Goal: Task Accomplishment & Management: Manage account settings

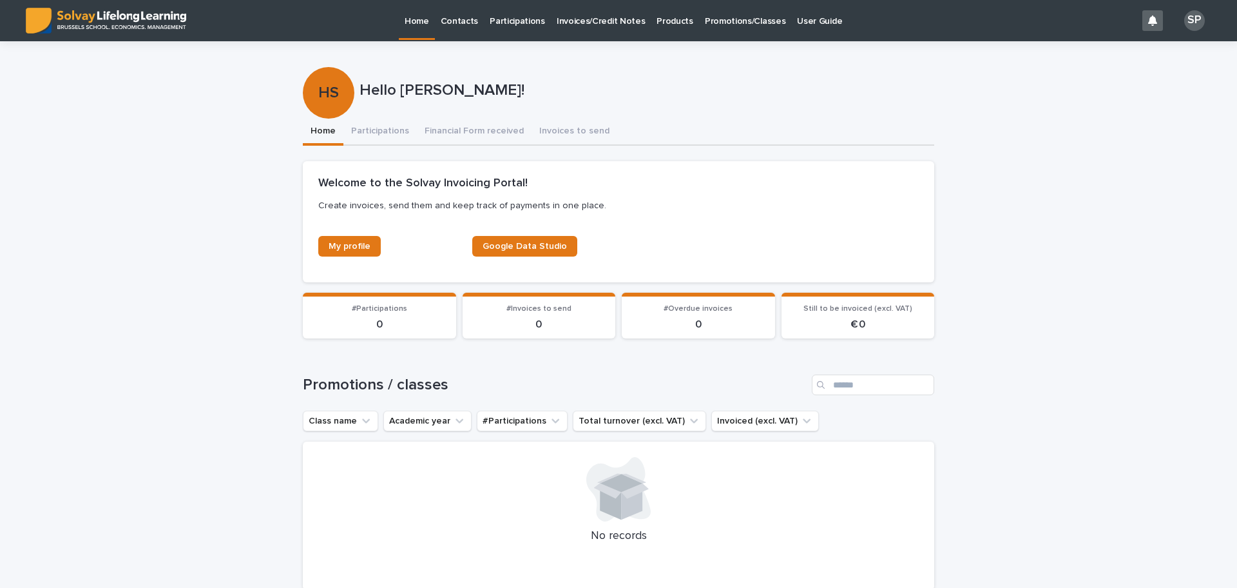
click at [727, 24] on p "Promotions/Classes" at bounding box center [745, 13] width 81 height 27
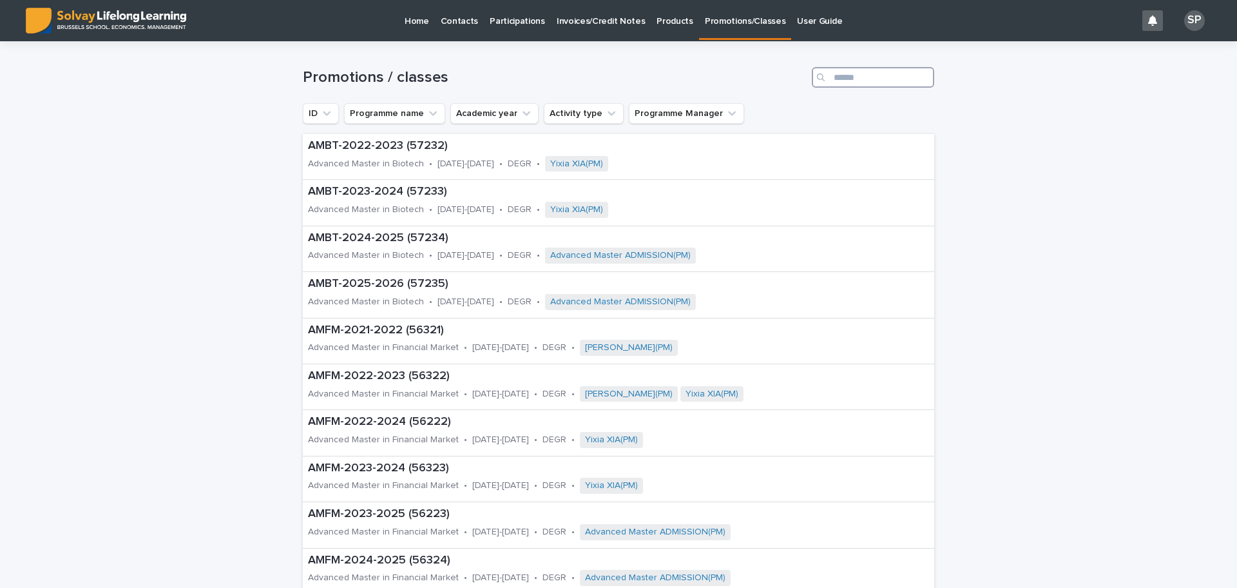
click at [860, 79] on input "Search" at bounding box center [873, 77] width 122 height 21
type input "***"
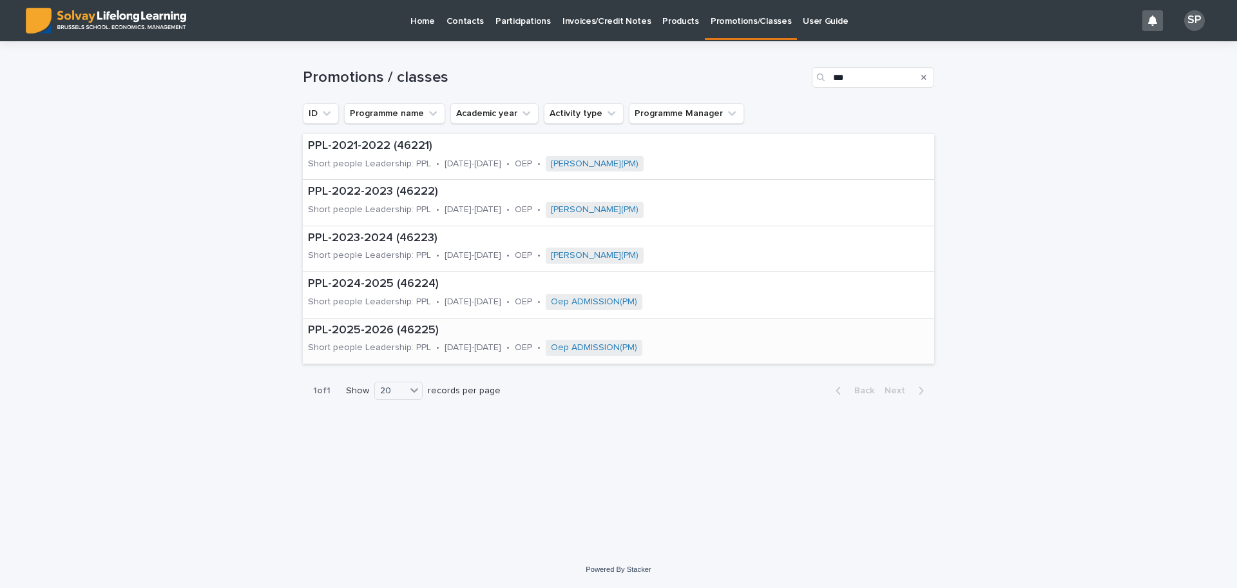
click at [350, 330] on p "PPL-2025-2026 (46225)" at bounding box center [542, 330] width 468 height 14
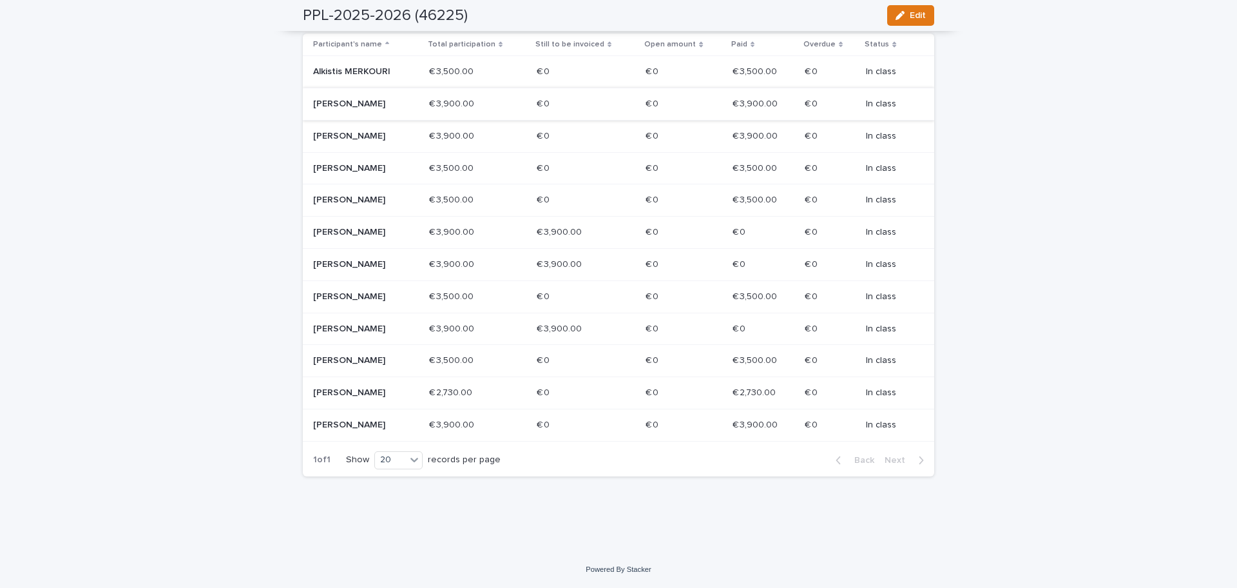
scroll to position [298, 0]
click at [879, 227] on p "In class" at bounding box center [890, 232] width 48 height 11
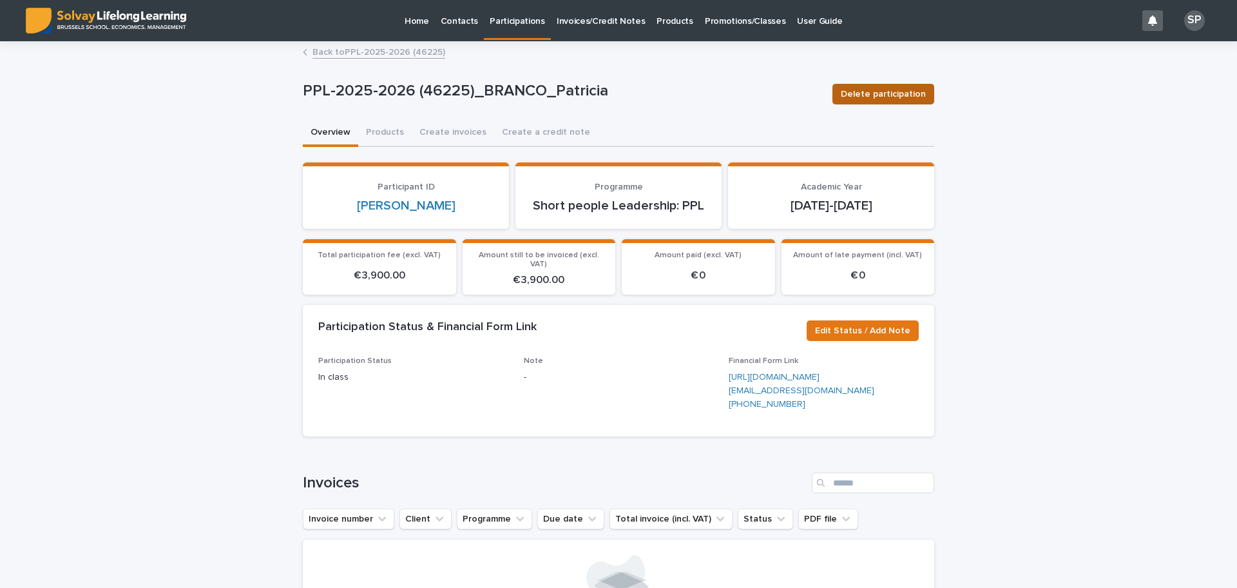
click at [865, 89] on span "Delete participation" at bounding box center [883, 94] width 85 height 13
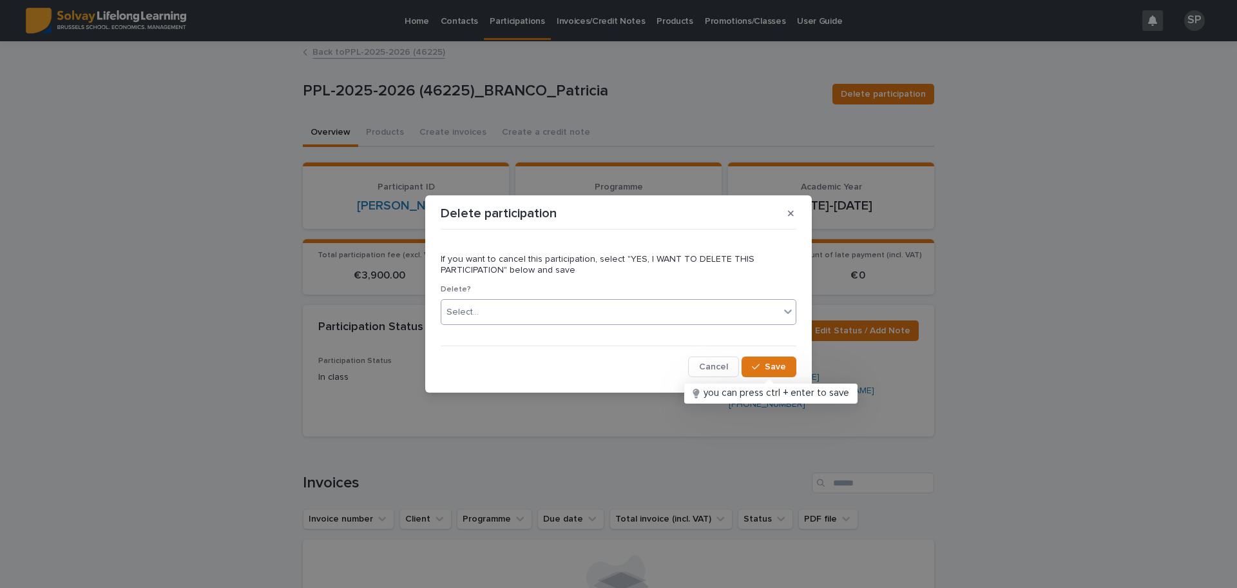
click at [611, 308] on div "Select..." at bounding box center [610, 312] width 338 height 21
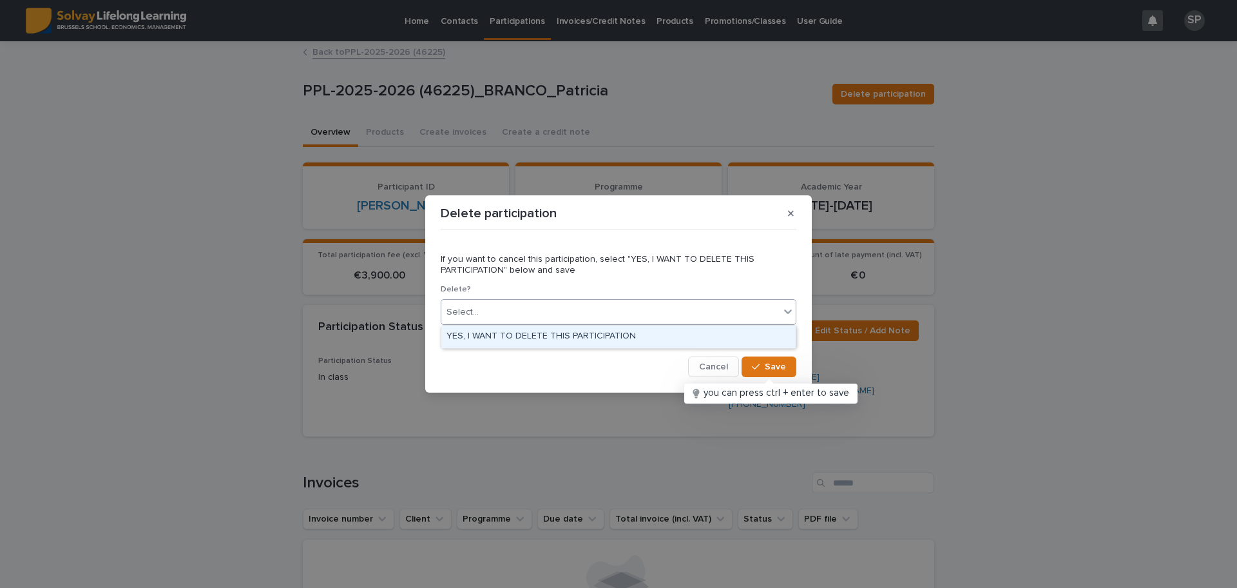
click at [603, 332] on div "YES, I WANT TO DELETE THIS PARTICIPATION" at bounding box center [618, 336] width 354 height 23
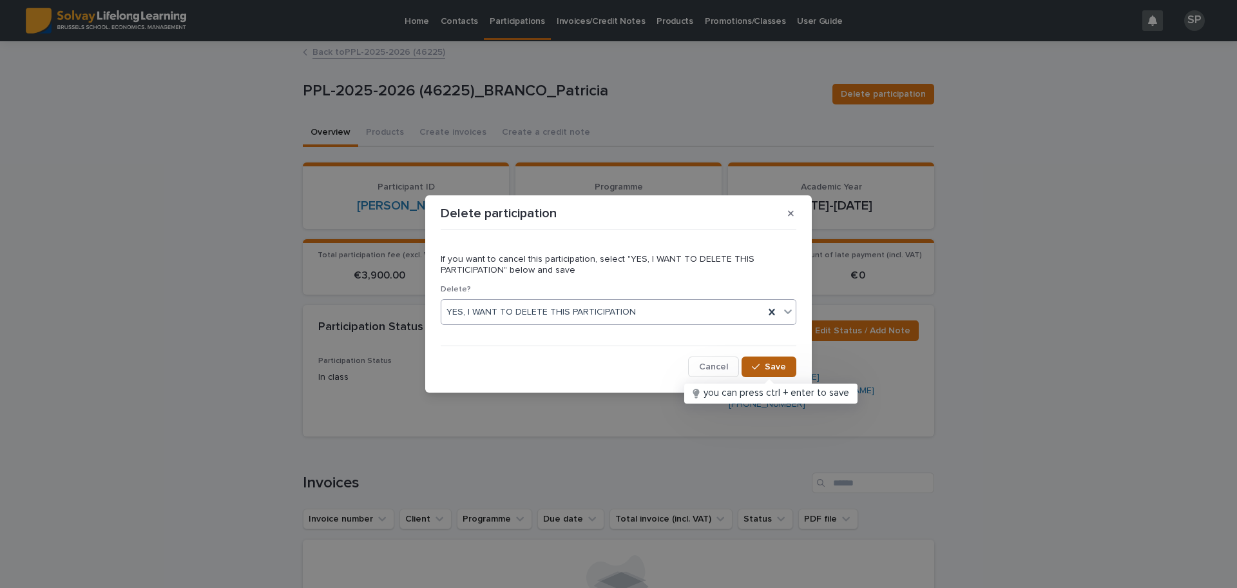
click at [785, 370] on span "Save" at bounding box center [775, 366] width 21 height 9
